Goal: Task Accomplishment & Management: Use online tool/utility

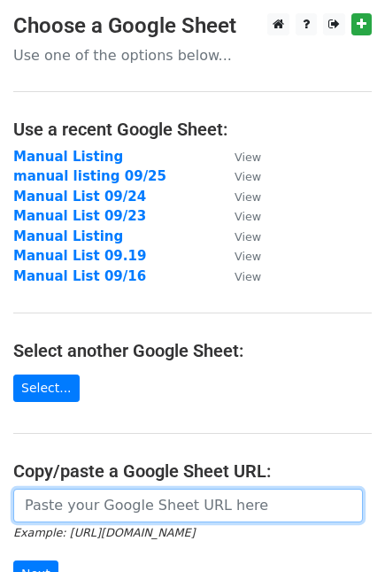
click at [117, 506] on input "url" at bounding box center [187, 505] width 349 height 34
paste input "[URL][DOMAIN_NAME]"
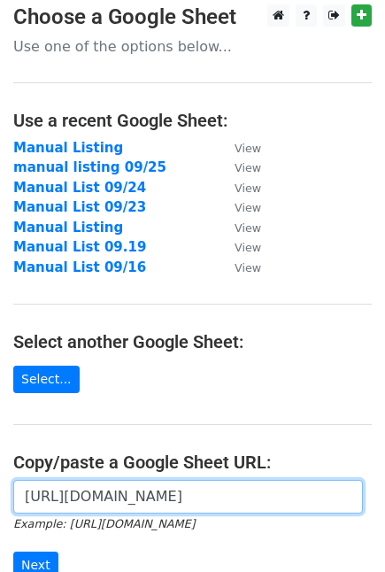
scroll to position [252, 0]
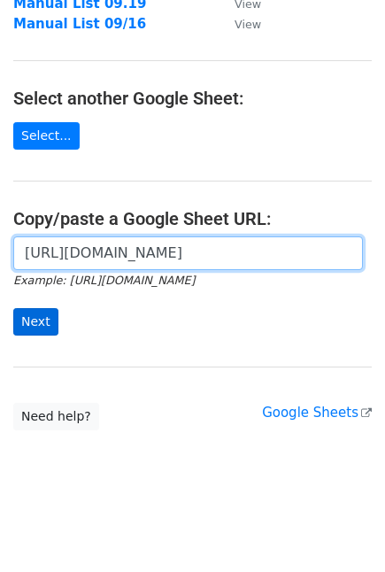
type input "[URL][DOMAIN_NAME]"
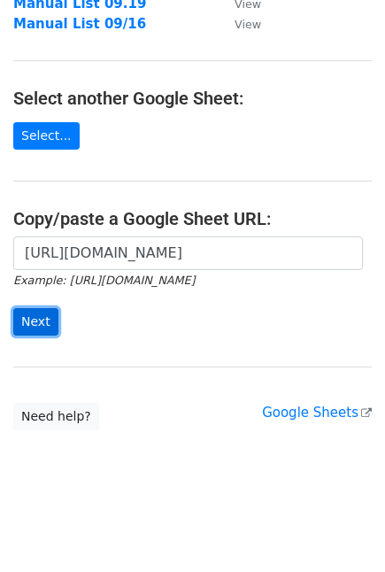
scroll to position [0, 0]
click at [38, 312] on input "Next" at bounding box center [35, 321] width 45 height 27
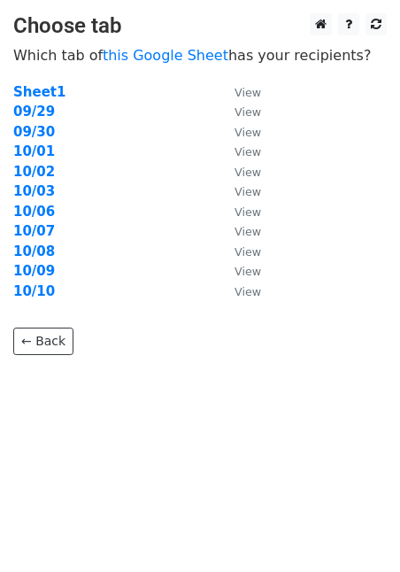
click at [44, 294] on strong "10/10" at bounding box center [34, 291] width 42 height 16
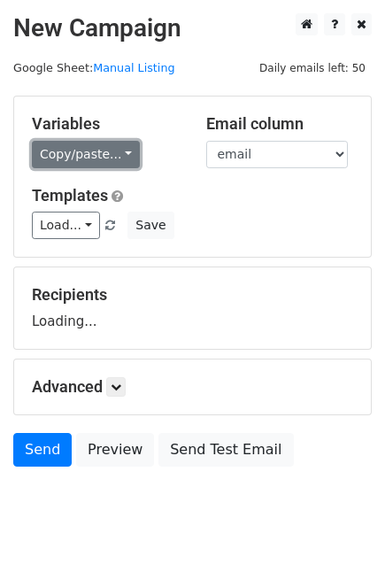
click at [104, 143] on link "Copy/paste..." at bounding box center [86, 154] width 108 height 27
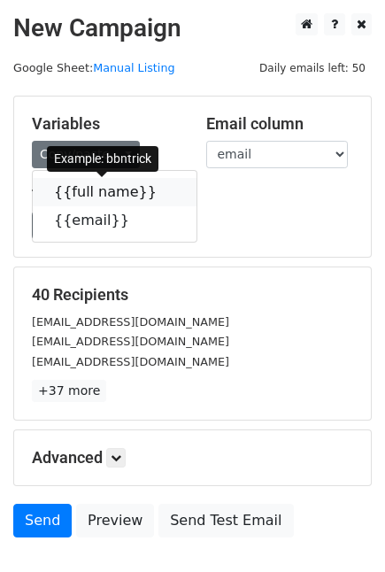
click at [81, 183] on link "{{full name}}" at bounding box center [115, 192] width 164 height 28
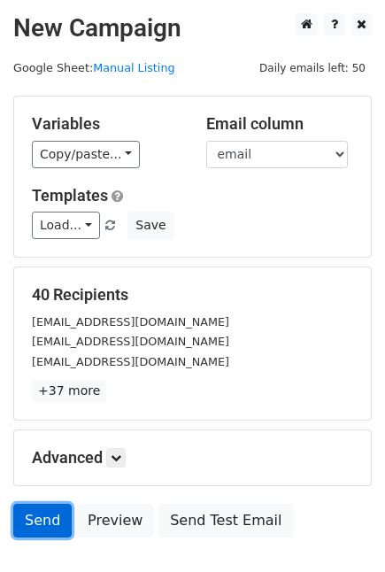
click at [58, 516] on link "Send" at bounding box center [42, 520] width 58 height 34
